Goal: Transaction & Acquisition: Subscribe to service/newsletter

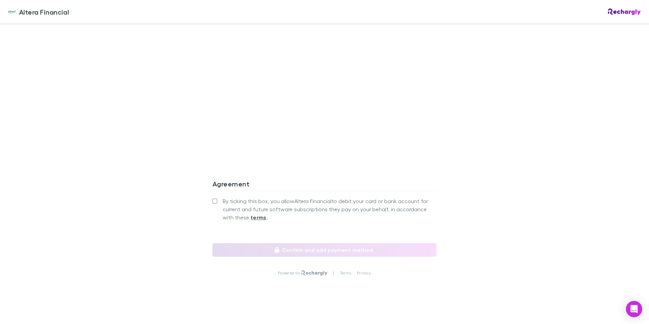
scroll to position [567, 0]
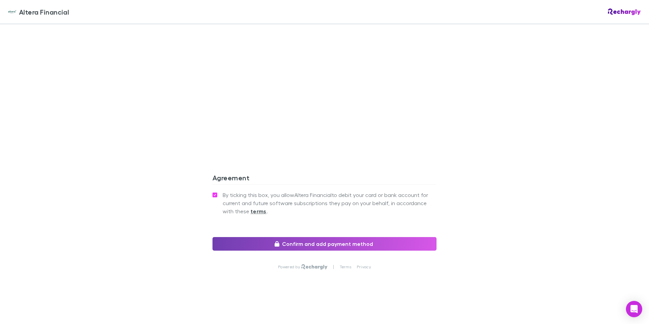
click at [342, 250] on button "Confirm and add payment method" at bounding box center [325, 244] width 224 height 14
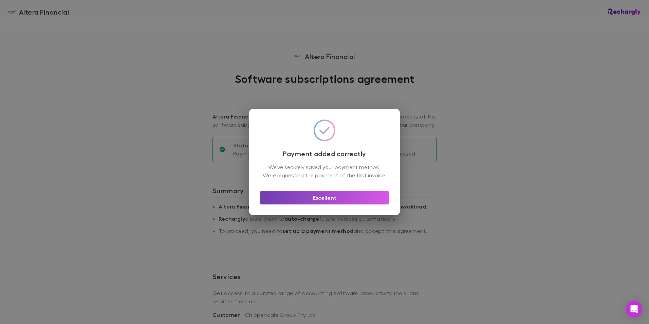
click at [327, 204] on button "Excellent" at bounding box center [324, 198] width 129 height 14
